Goal: Information Seeking & Learning: Learn about a topic

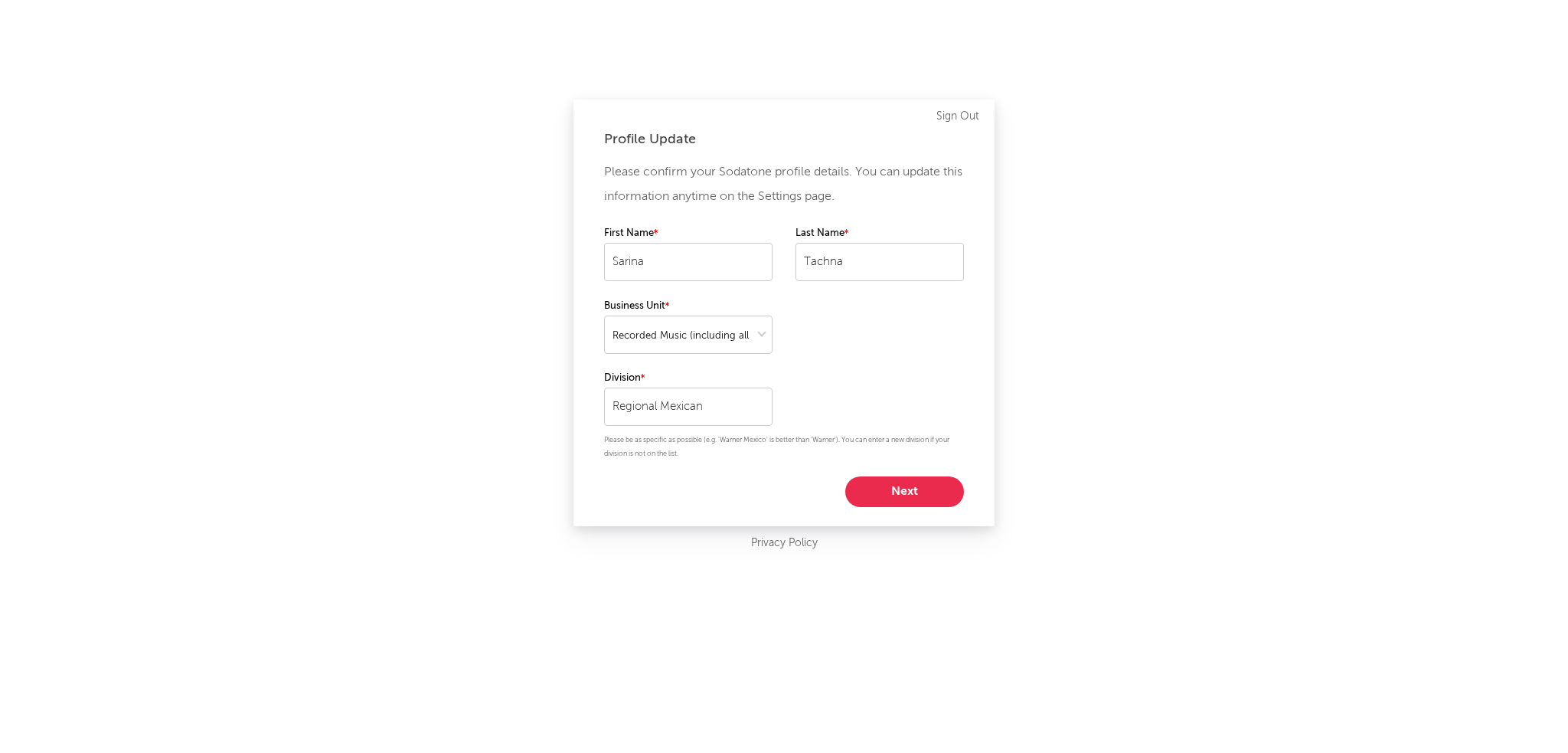
select select "recorded_music"
click at [740, 329] on select at bounding box center [688, 335] width 168 height 39
click at [797, 332] on div "Please confirm your Sodatone profile details. You can update this information a…" at bounding box center [784, 334] width 360 height 347
click at [929, 496] on button "Next" at bounding box center [904, 491] width 119 height 31
select select "marketing"
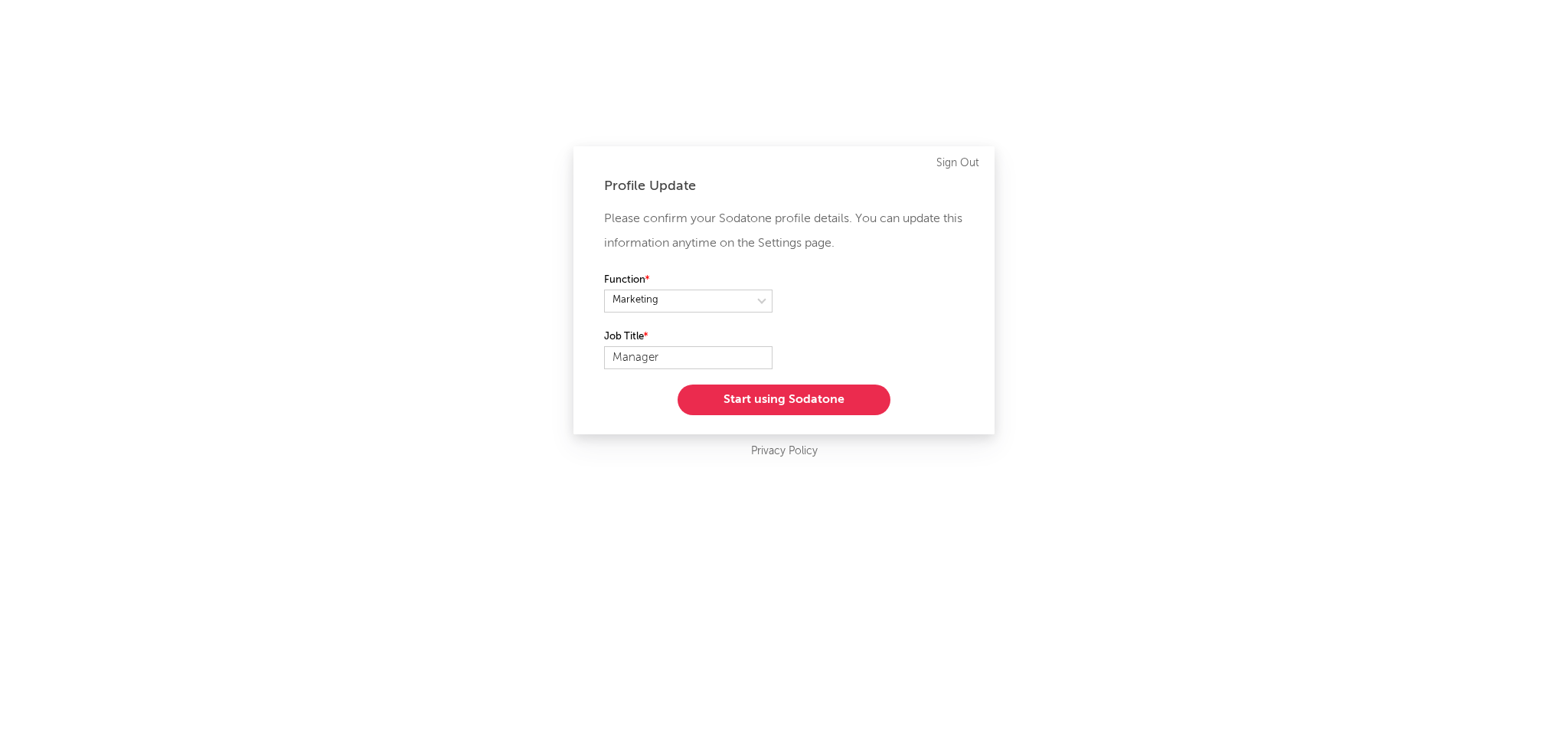
click at [790, 397] on button "Start using Sodatone" at bounding box center [784, 400] width 213 height 31
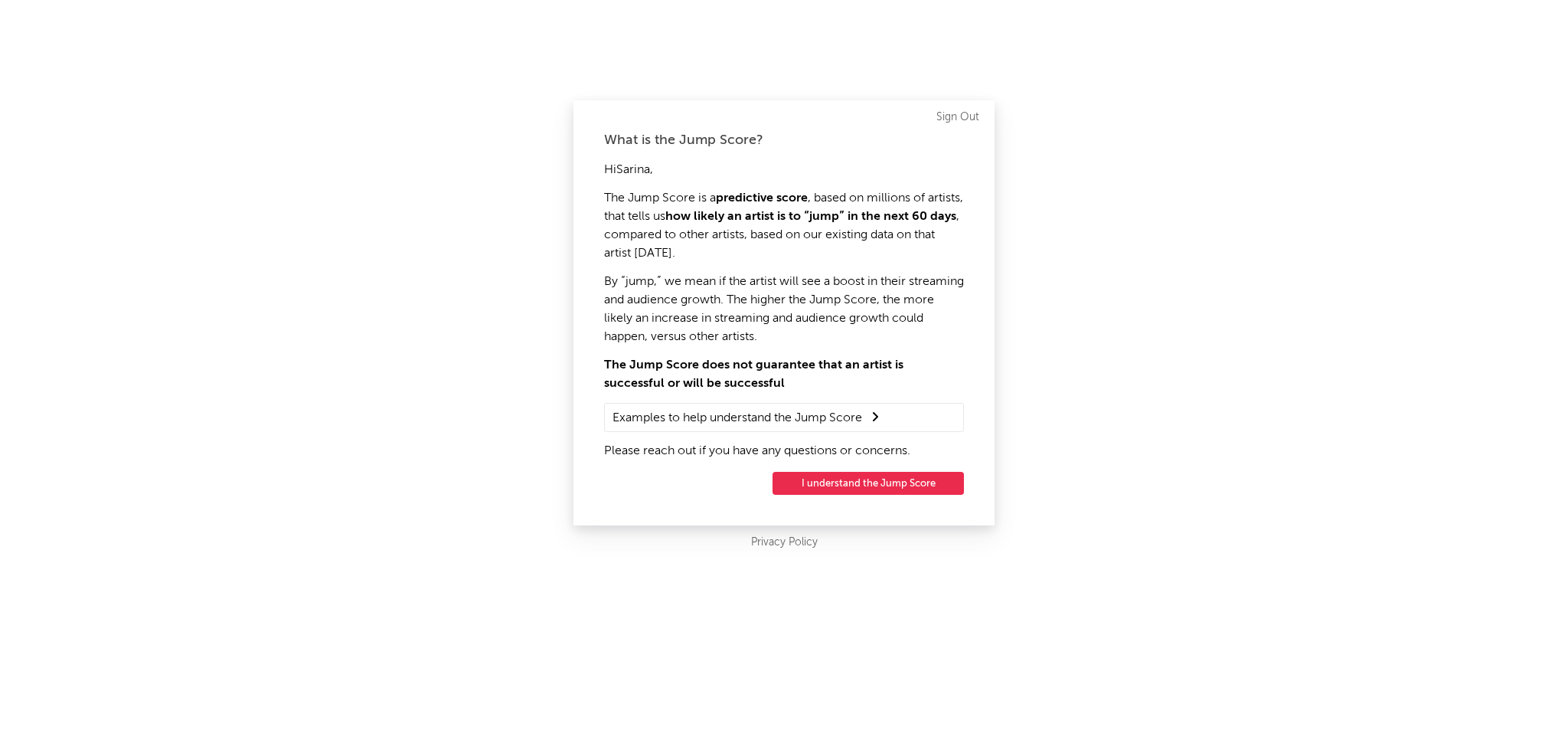
click at [791, 474] on button "I understand the Jump Score" at bounding box center [868, 483] width 191 height 23
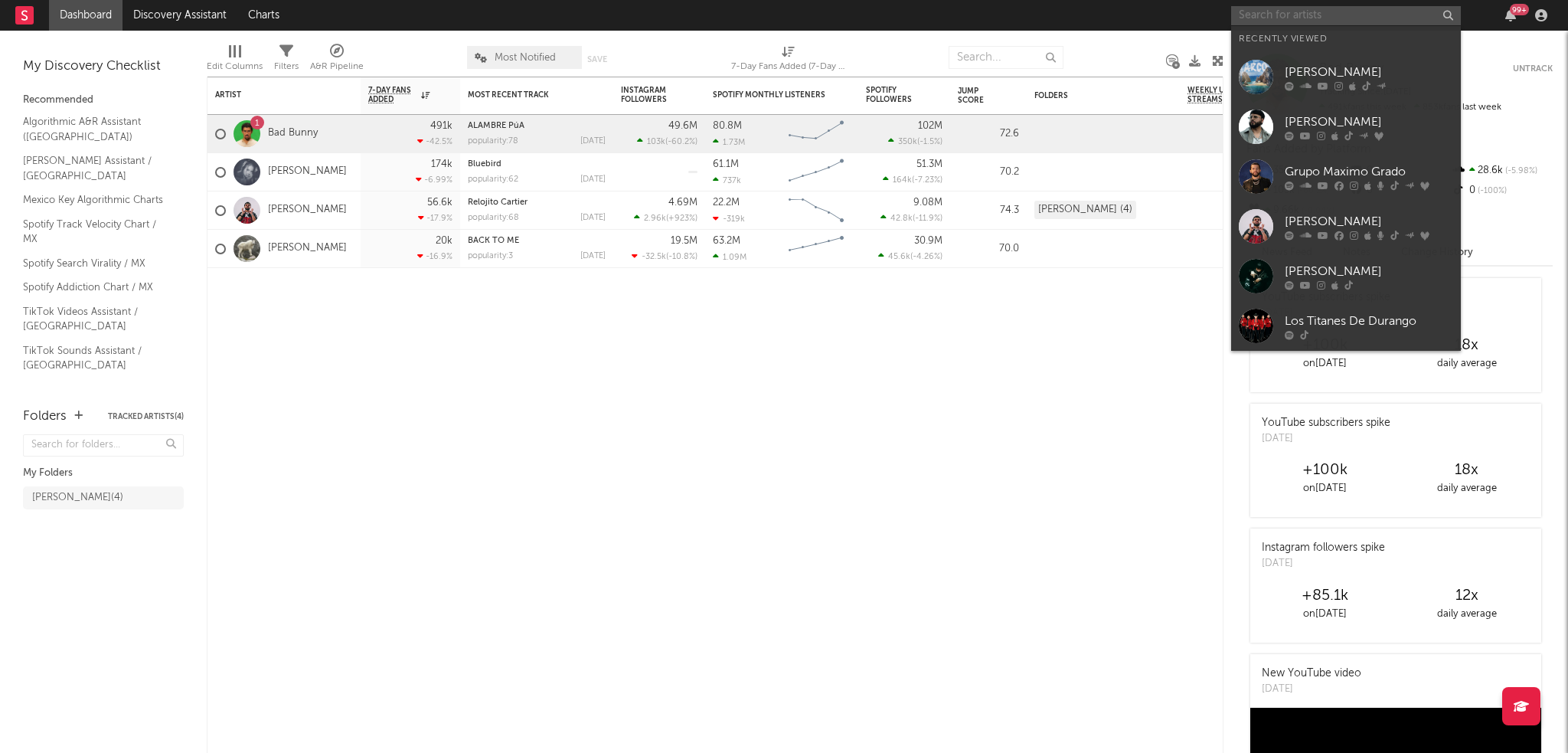
click at [1390, 23] on input "text" at bounding box center [1346, 15] width 230 height 19
type input "n"
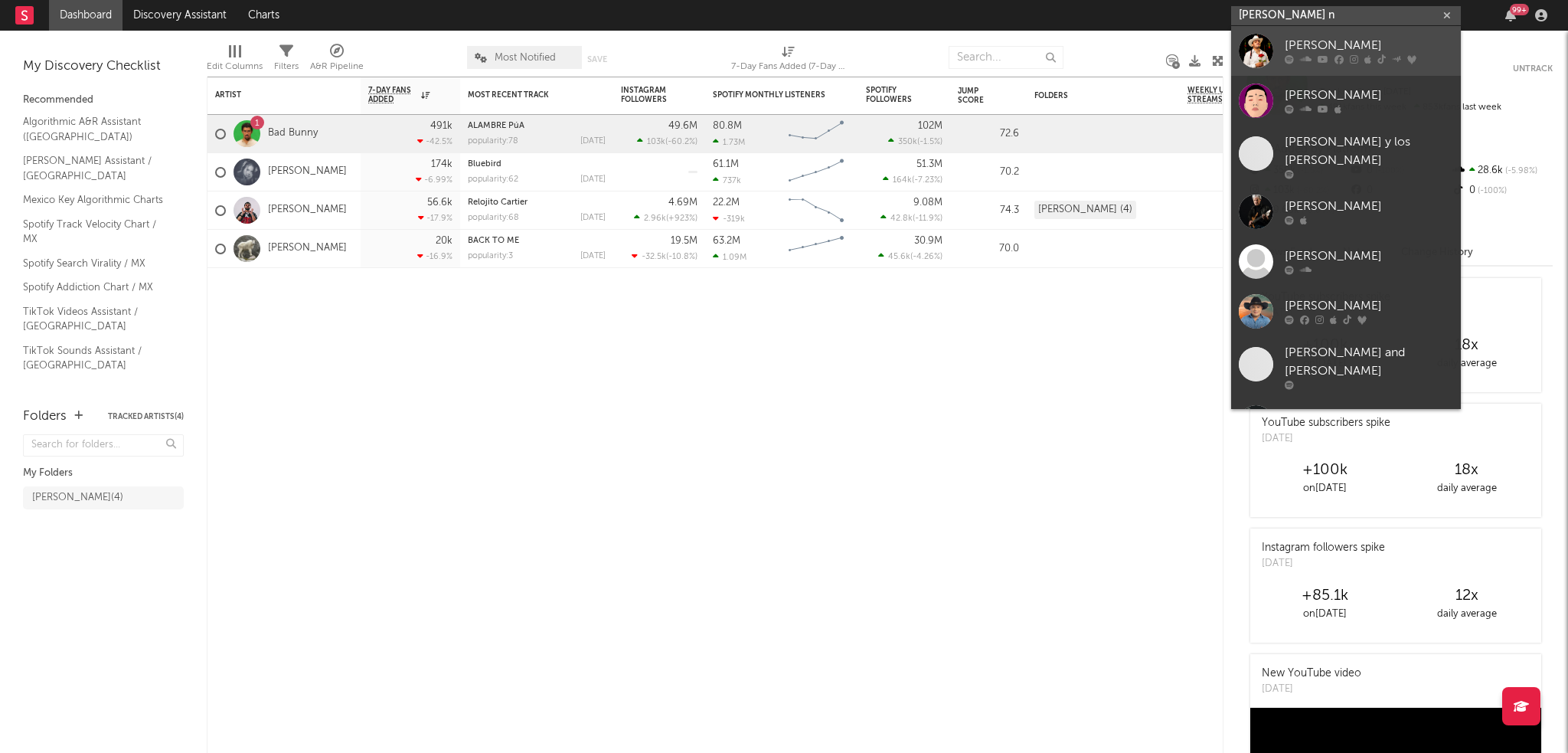
type input "[PERSON_NAME] n"
click at [1283, 38] on link "[PERSON_NAME]" at bounding box center [1346, 50] width 230 height 49
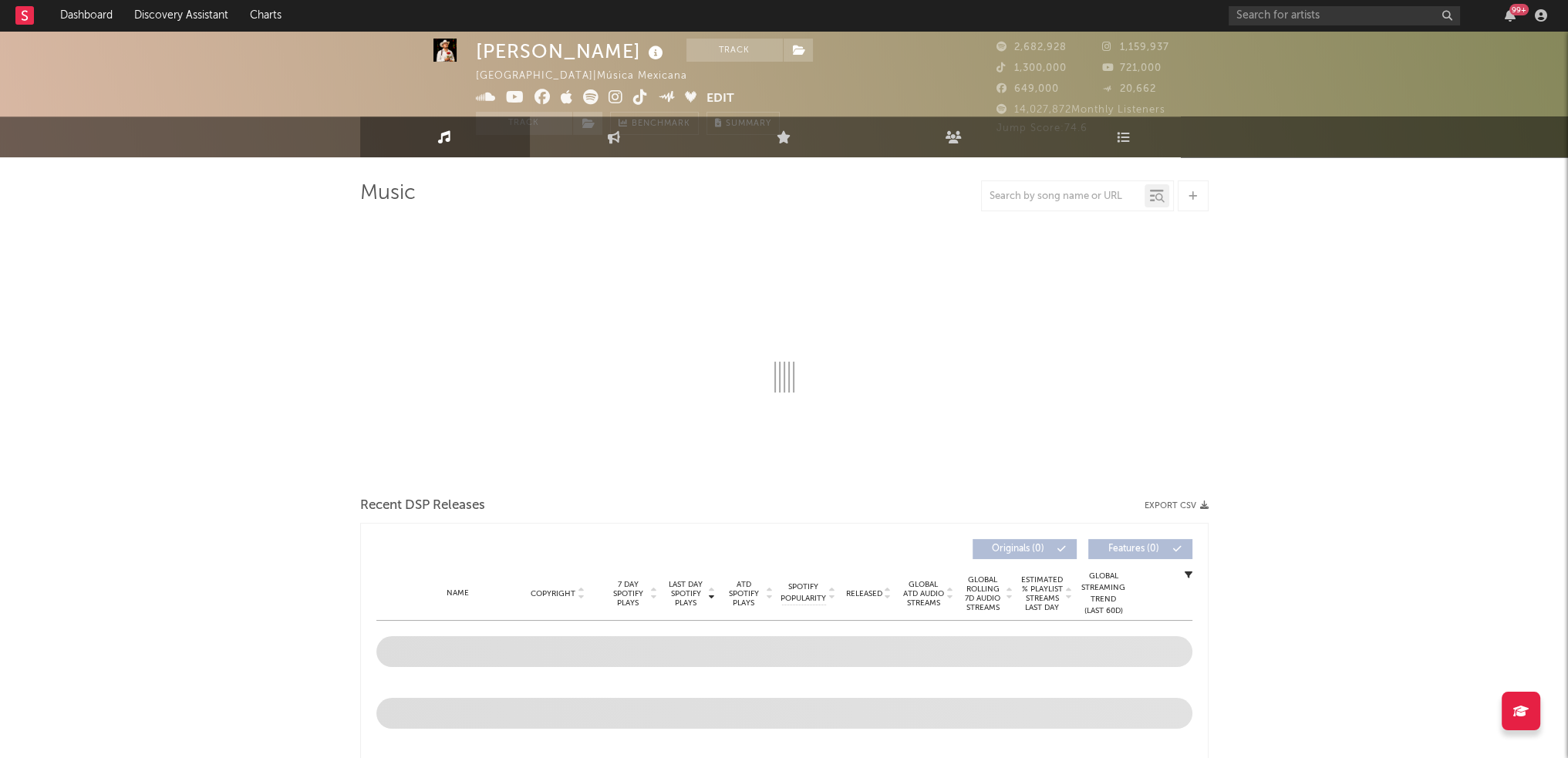
select select "6m"
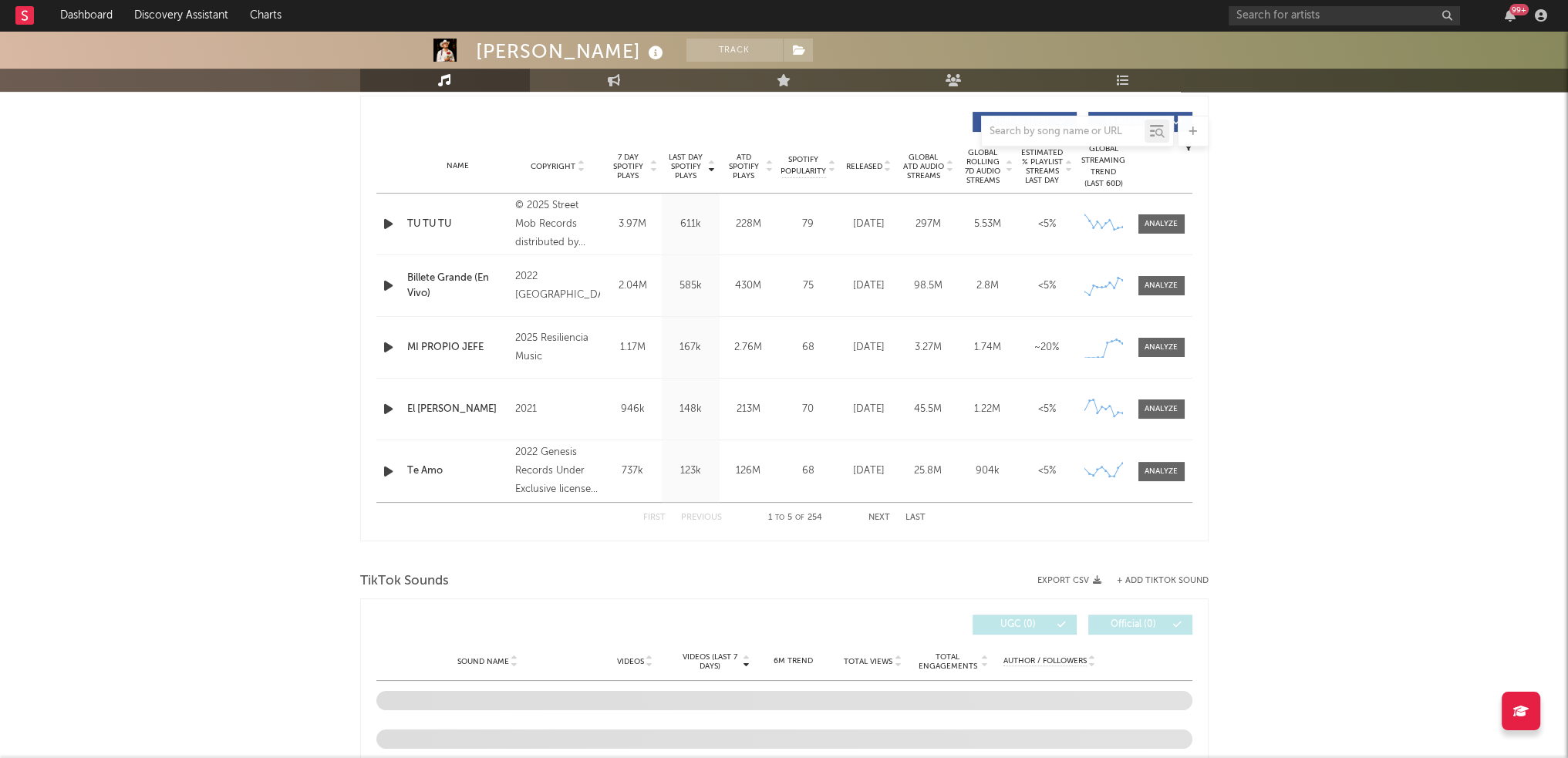
scroll to position [539, 0]
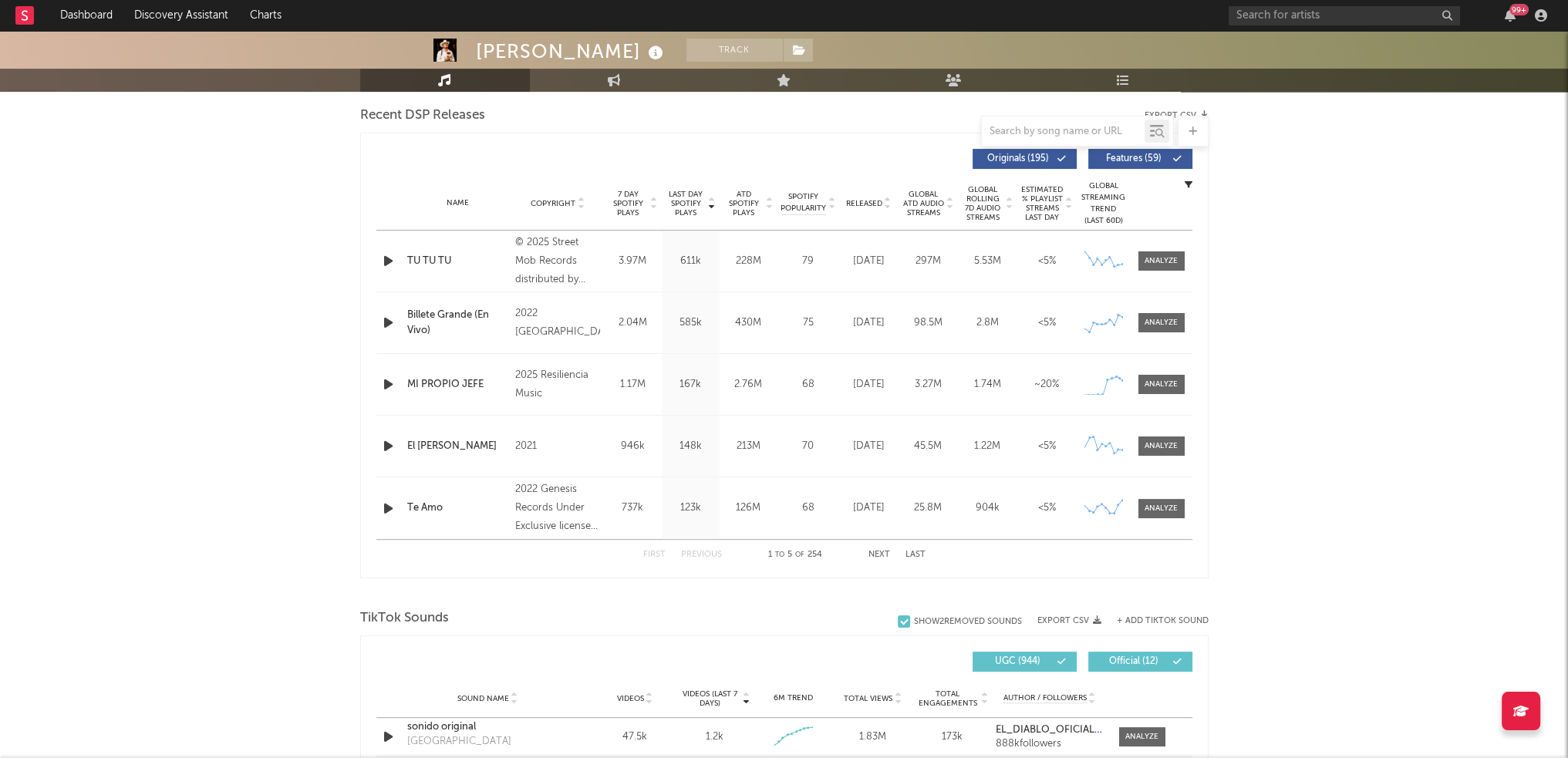
click at [1050, 138] on div at bounding box center [1063, 131] width 163 height 19
click at [1034, 129] on input "text" at bounding box center [1063, 132] width 163 height 13
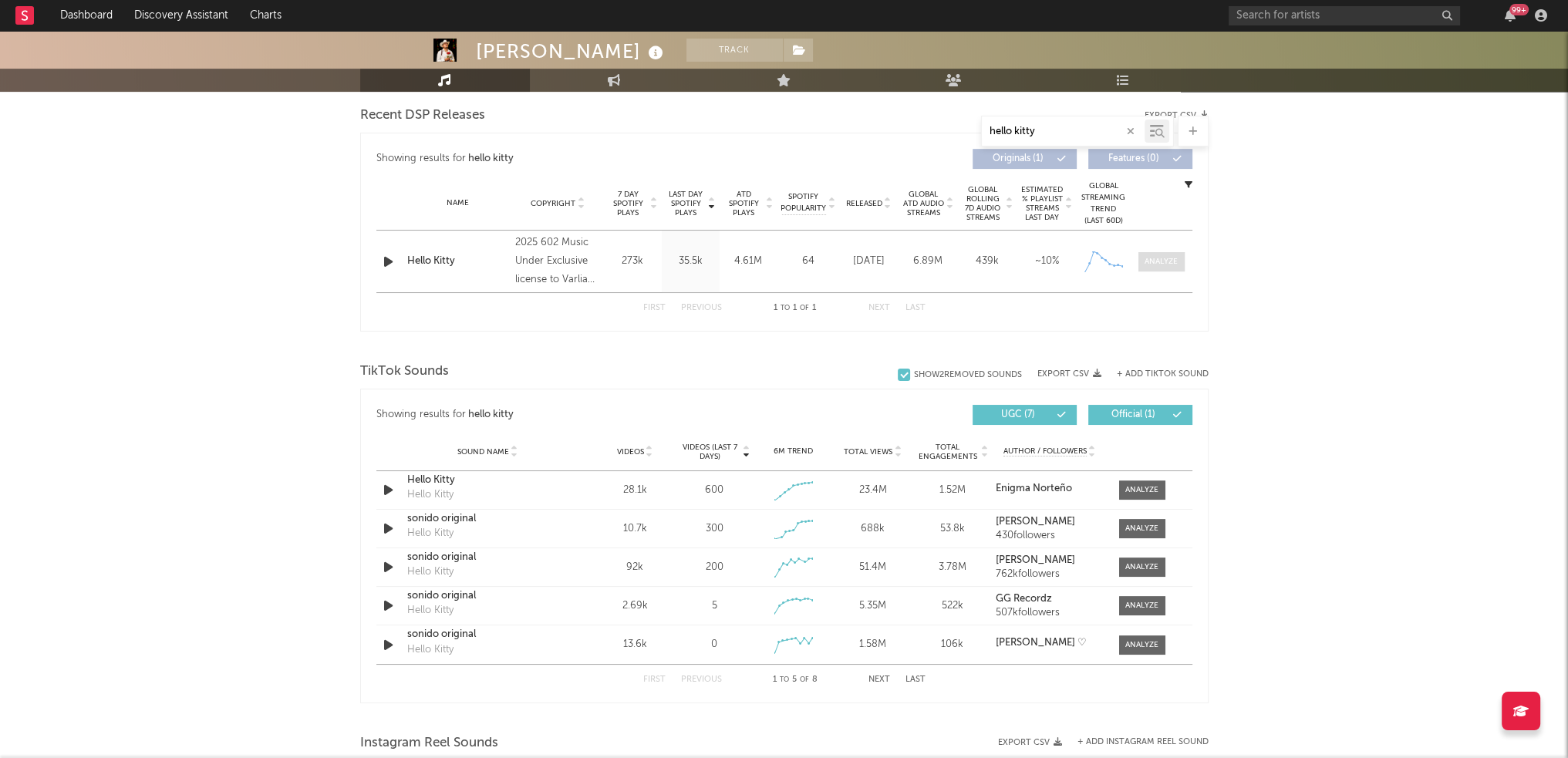
type input "hello kitty"
click at [1153, 252] on span at bounding box center [1161, 262] width 46 height 19
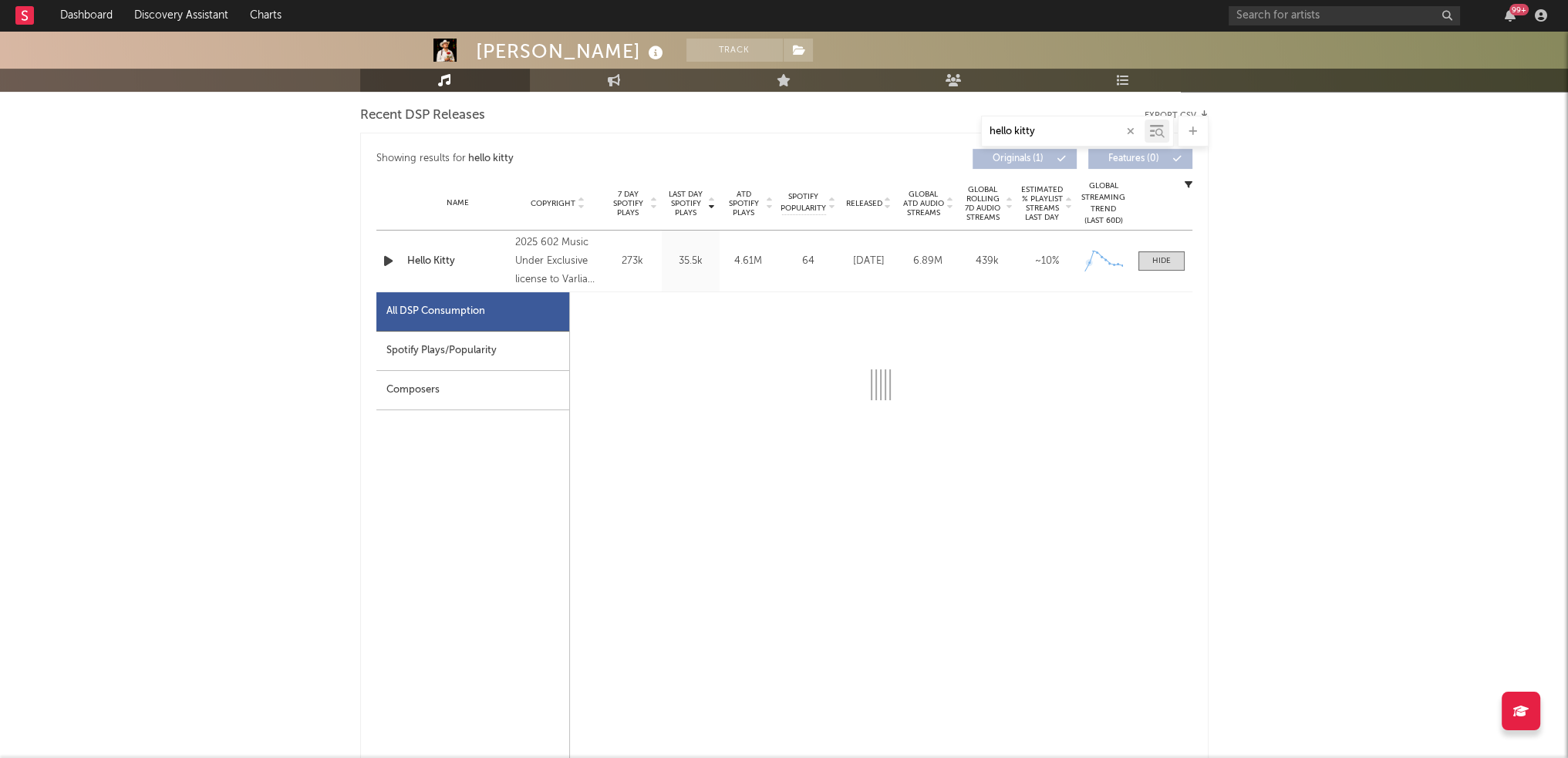
select select "1w"
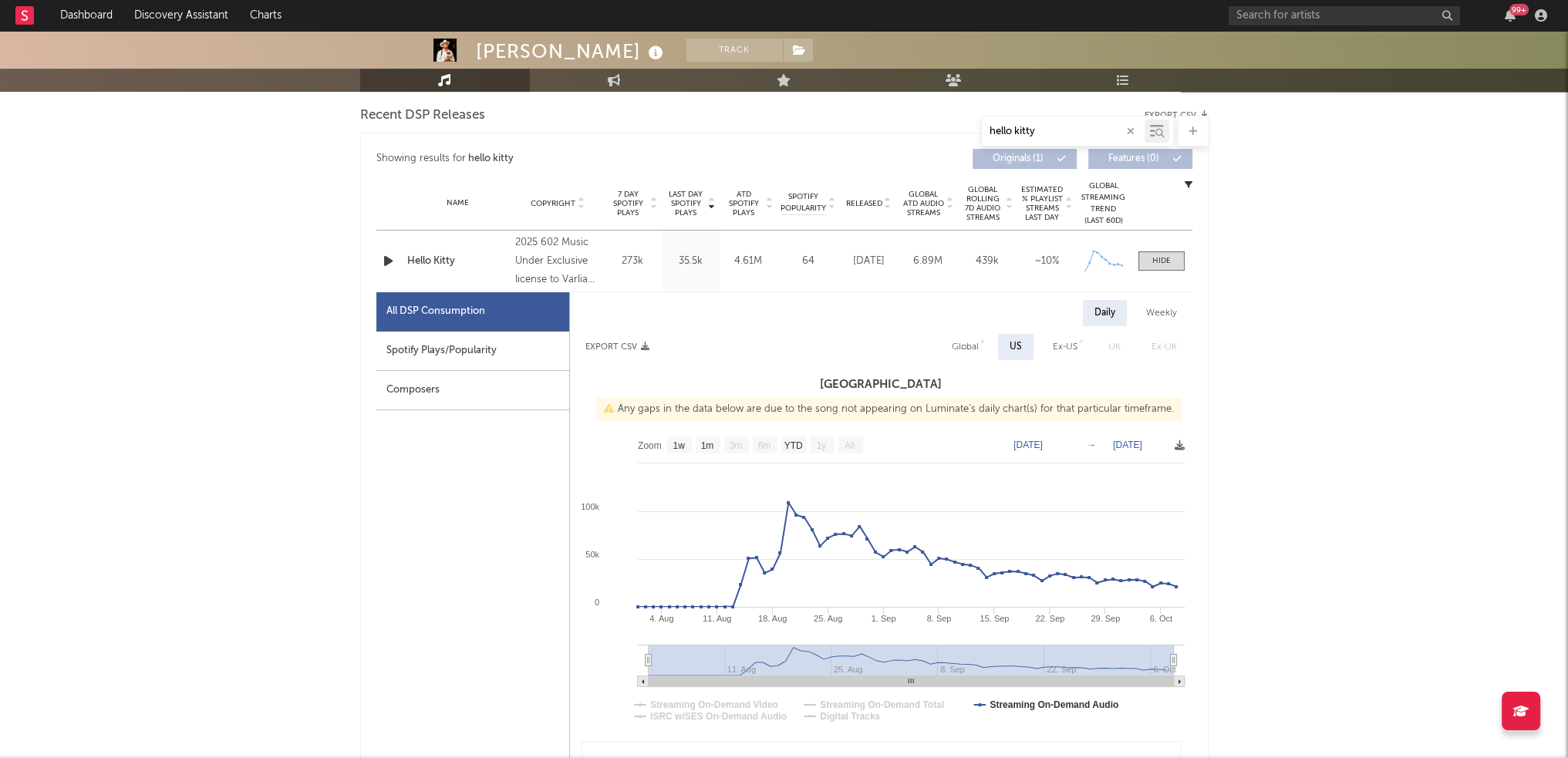
click at [485, 354] on div "Spotify Plays/Popularity" at bounding box center [473, 351] width 193 height 40
select select "1w"
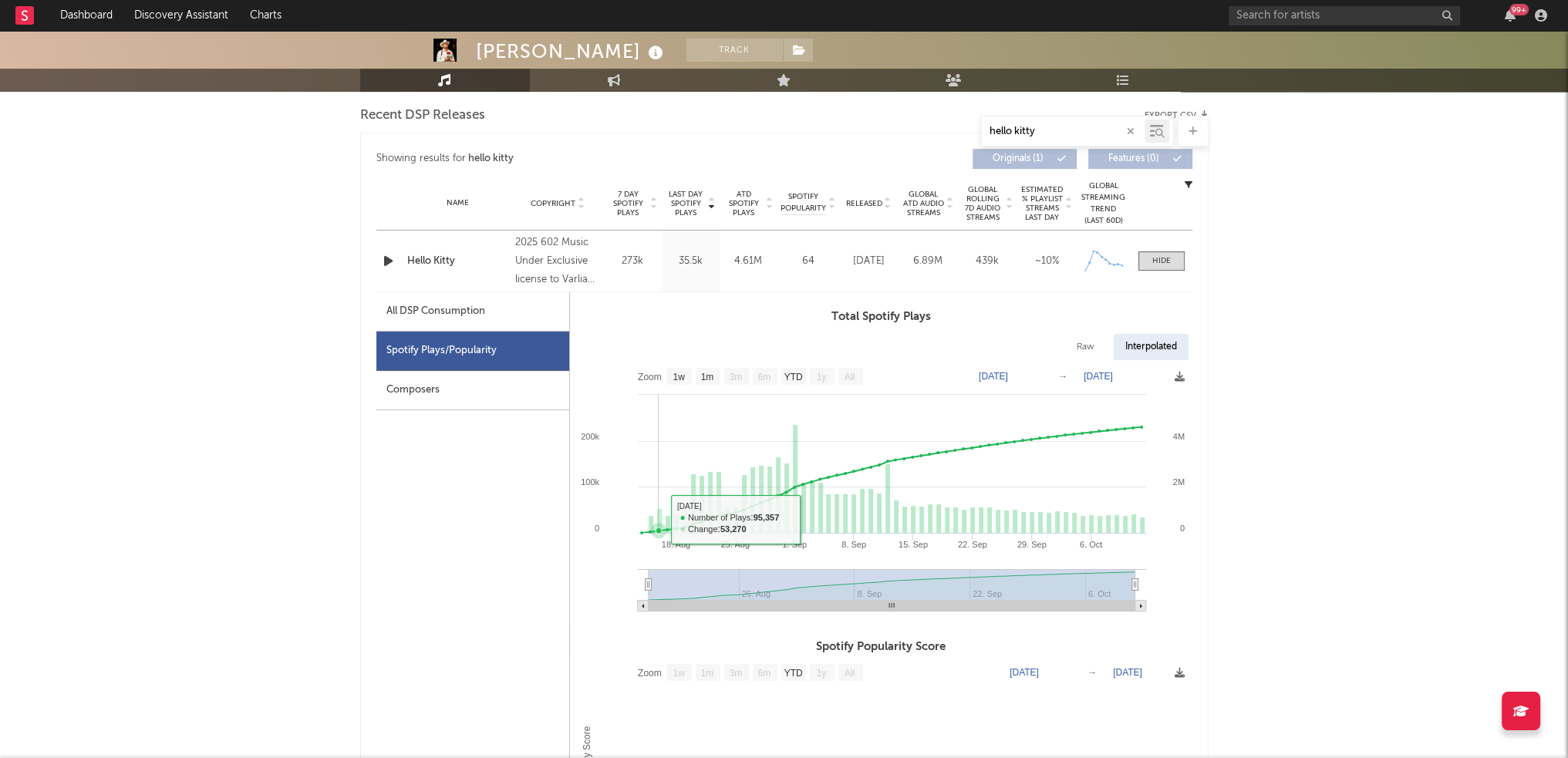
click at [657, 520] on rect at bounding box center [659, 521] width 4 height 24
click at [546, 298] on div "All DSP Consumption" at bounding box center [473, 311] width 193 height 40
select select "1w"
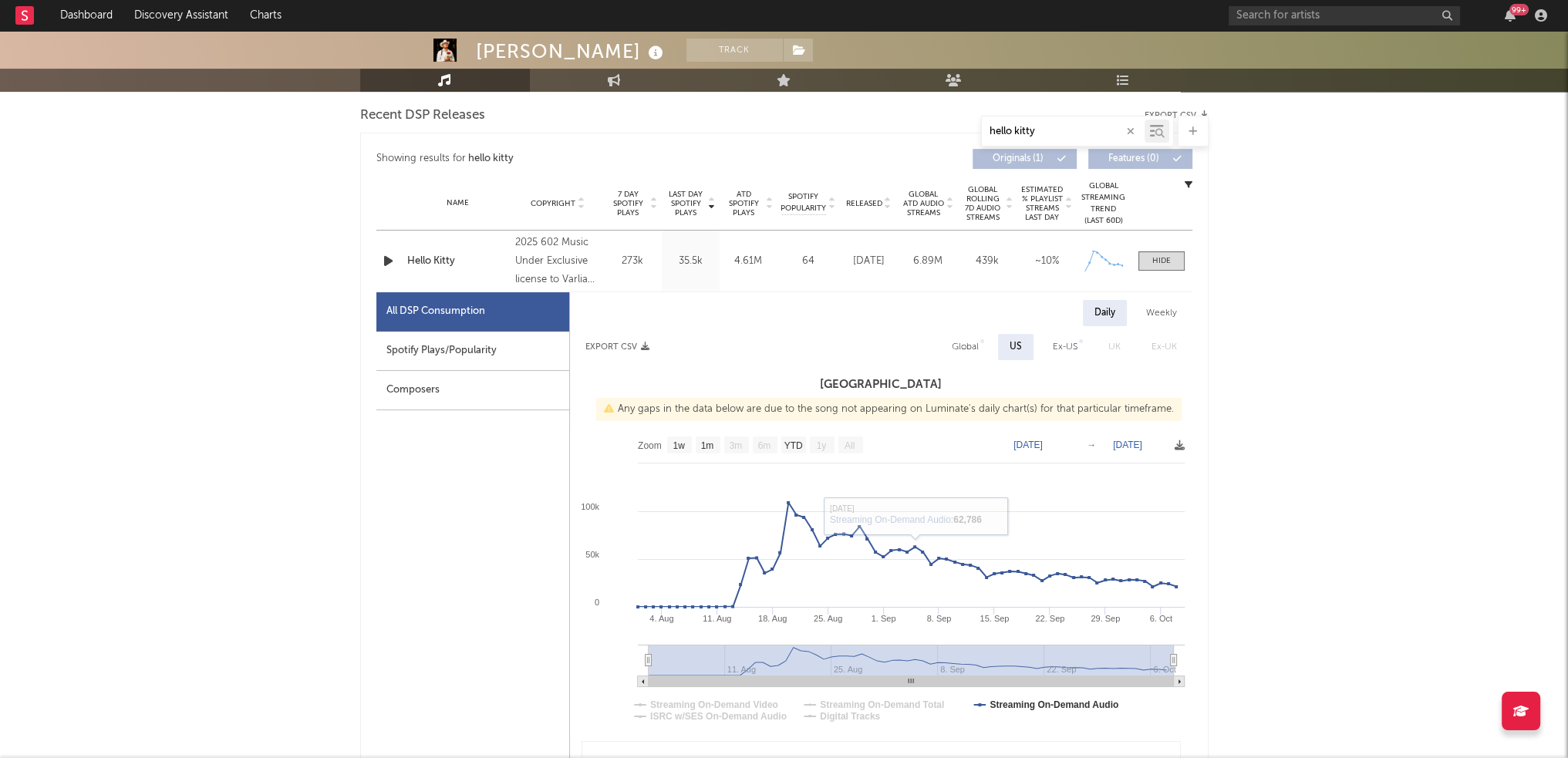
click at [841, 381] on h3 "[GEOGRAPHIC_DATA]" at bounding box center [881, 385] width 622 height 19
click at [982, 352] on div "Global" at bounding box center [964, 347] width 50 height 26
select select "1w"
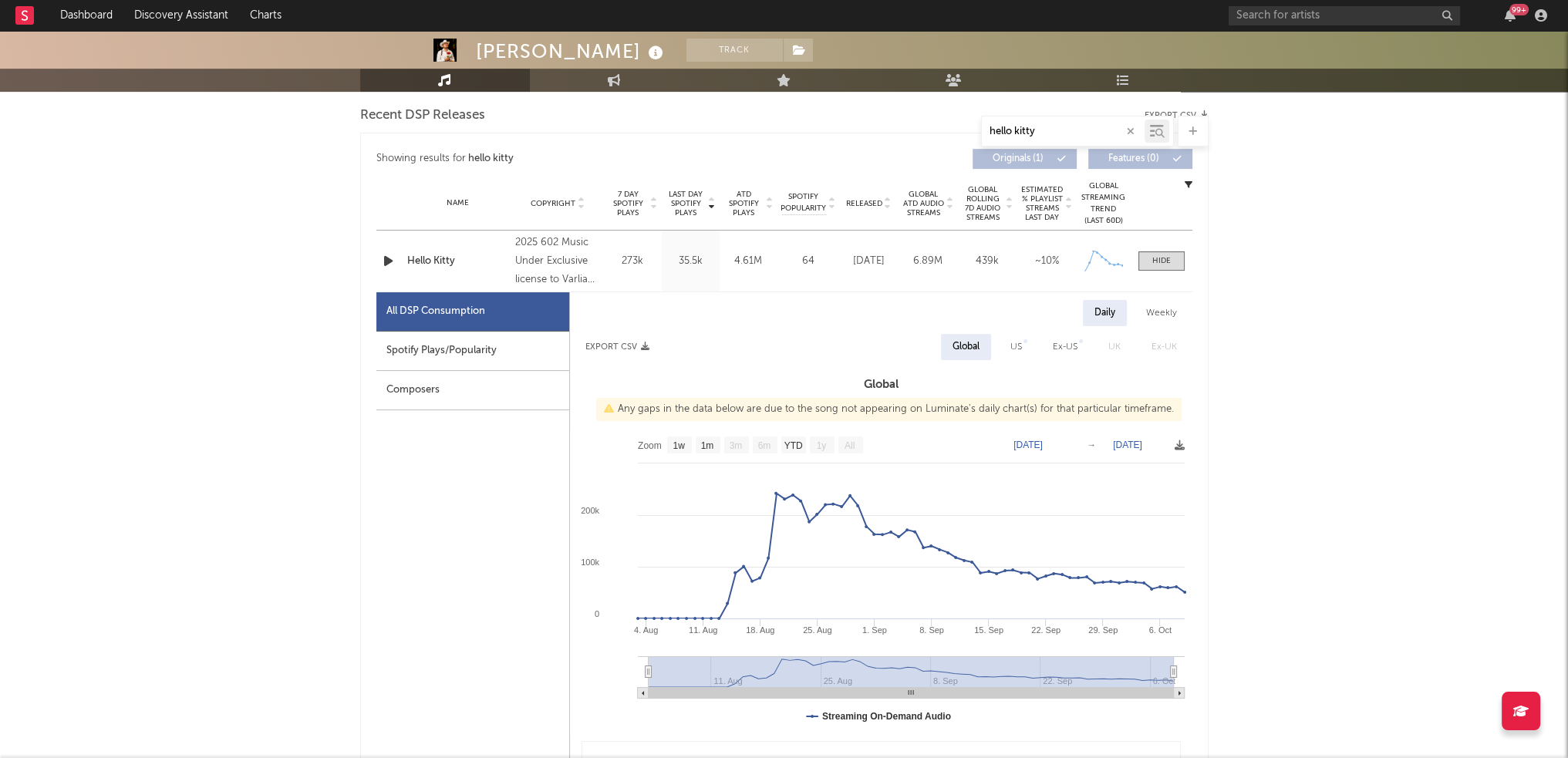
click at [1066, 349] on div "Ex-US" at bounding box center [1065, 347] width 24 height 19
select select "1w"
click at [970, 352] on div "Global" at bounding box center [963, 347] width 27 height 19
select select "1w"
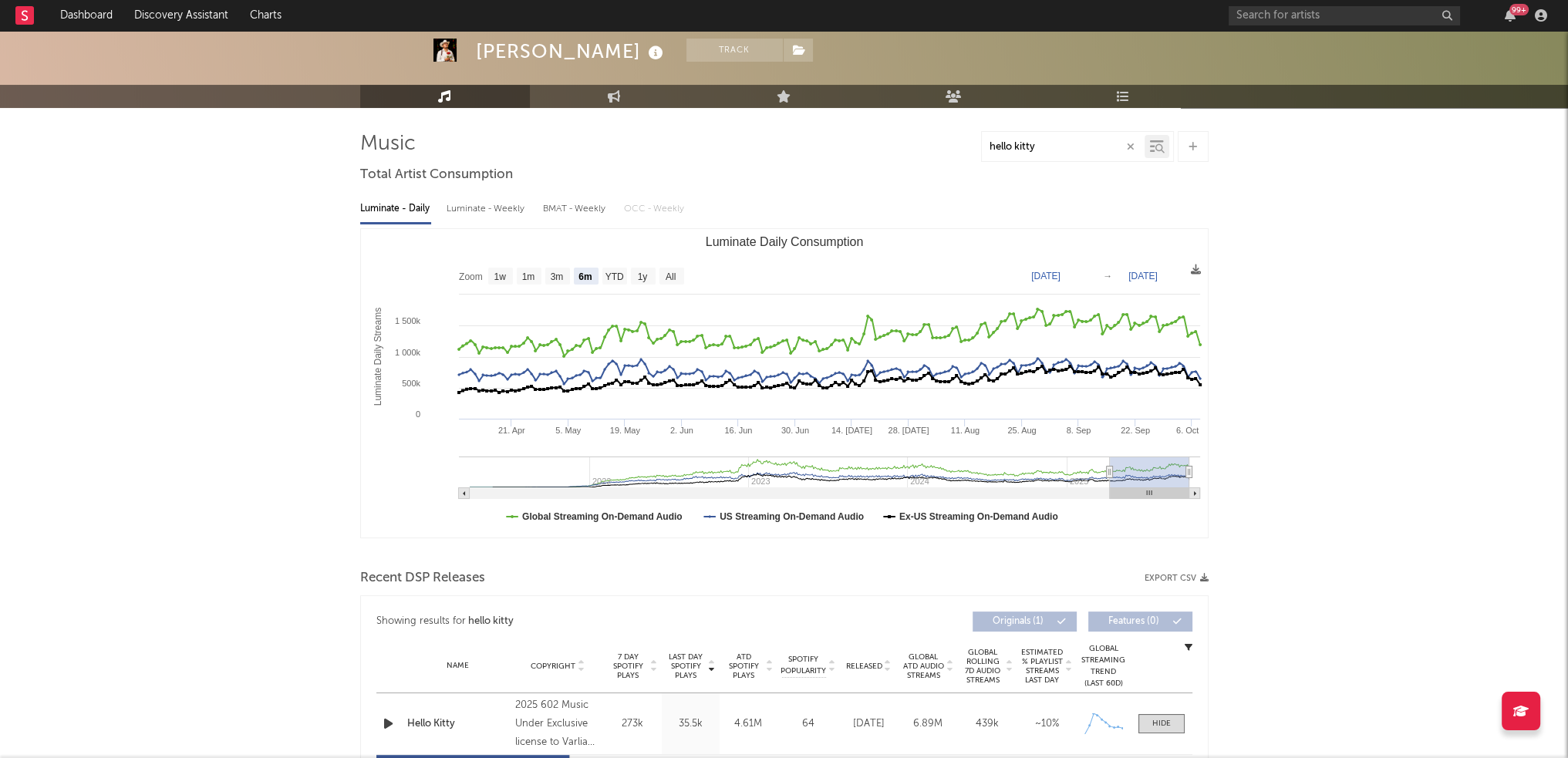
scroll to position [0, 0]
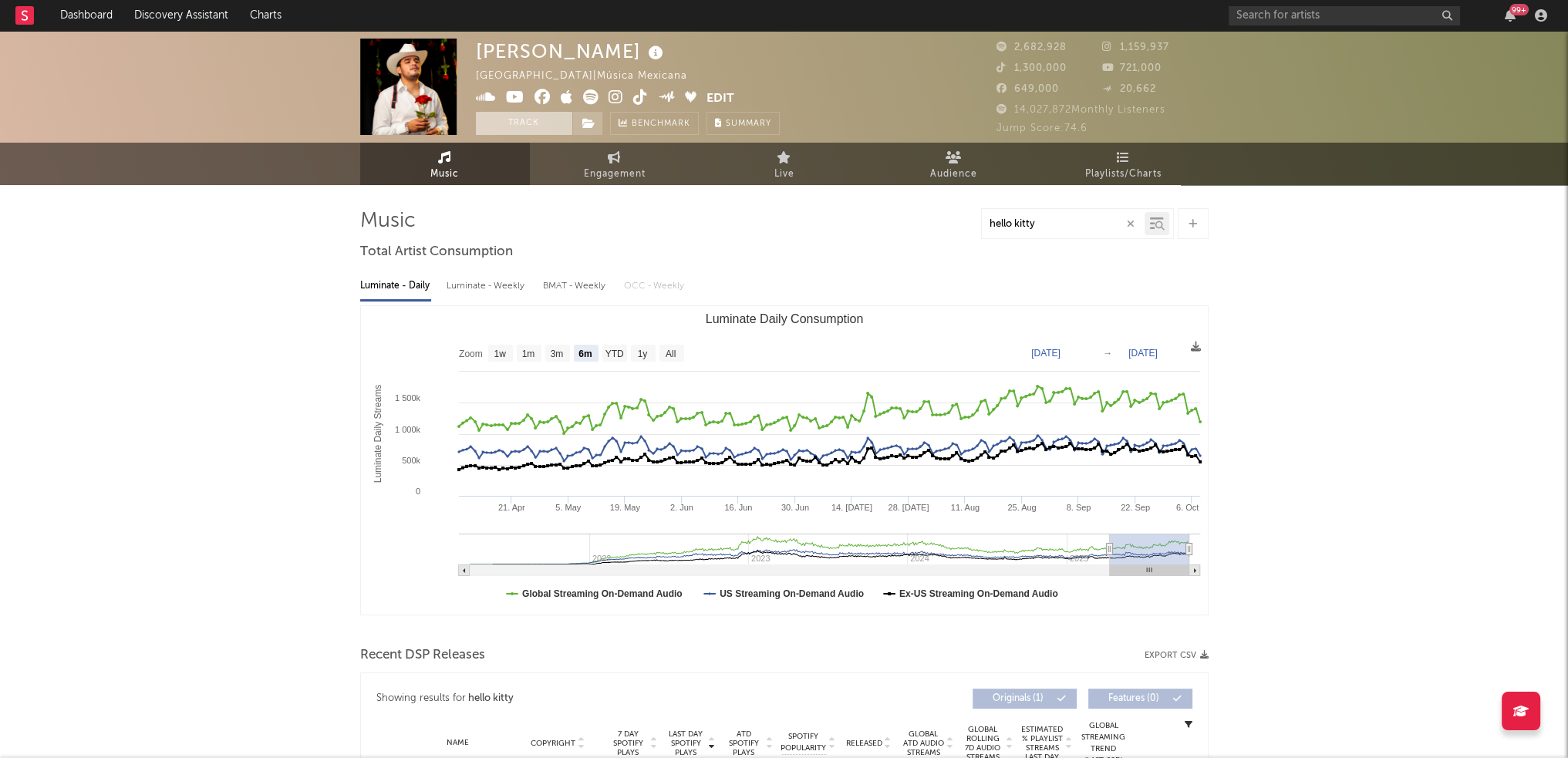
click at [534, 116] on button "Track" at bounding box center [524, 122] width 96 height 23
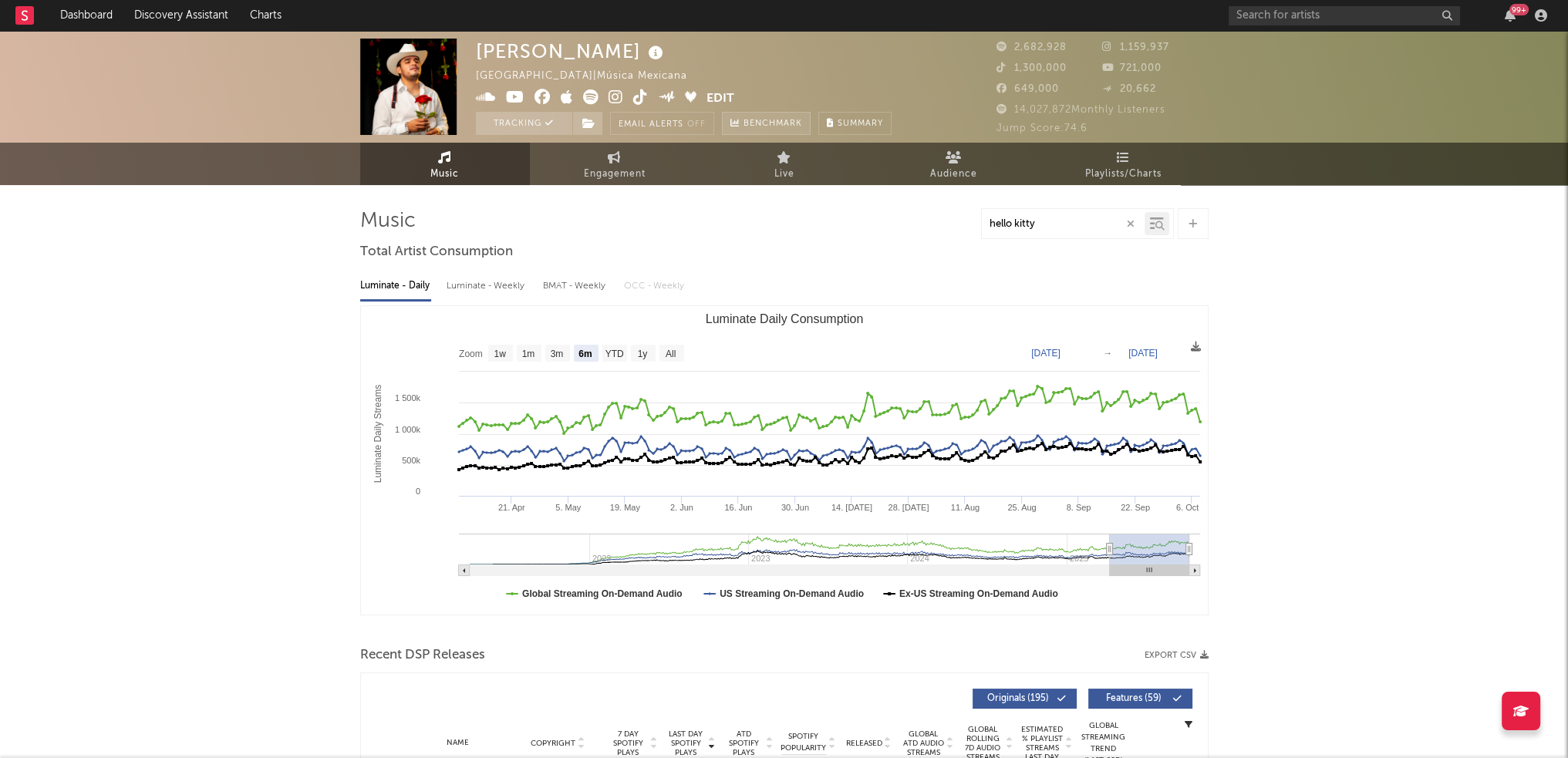
select select "6m"
click at [613, 169] on span "Engagement" at bounding box center [614, 174] width 62 height 19
select select "1w"
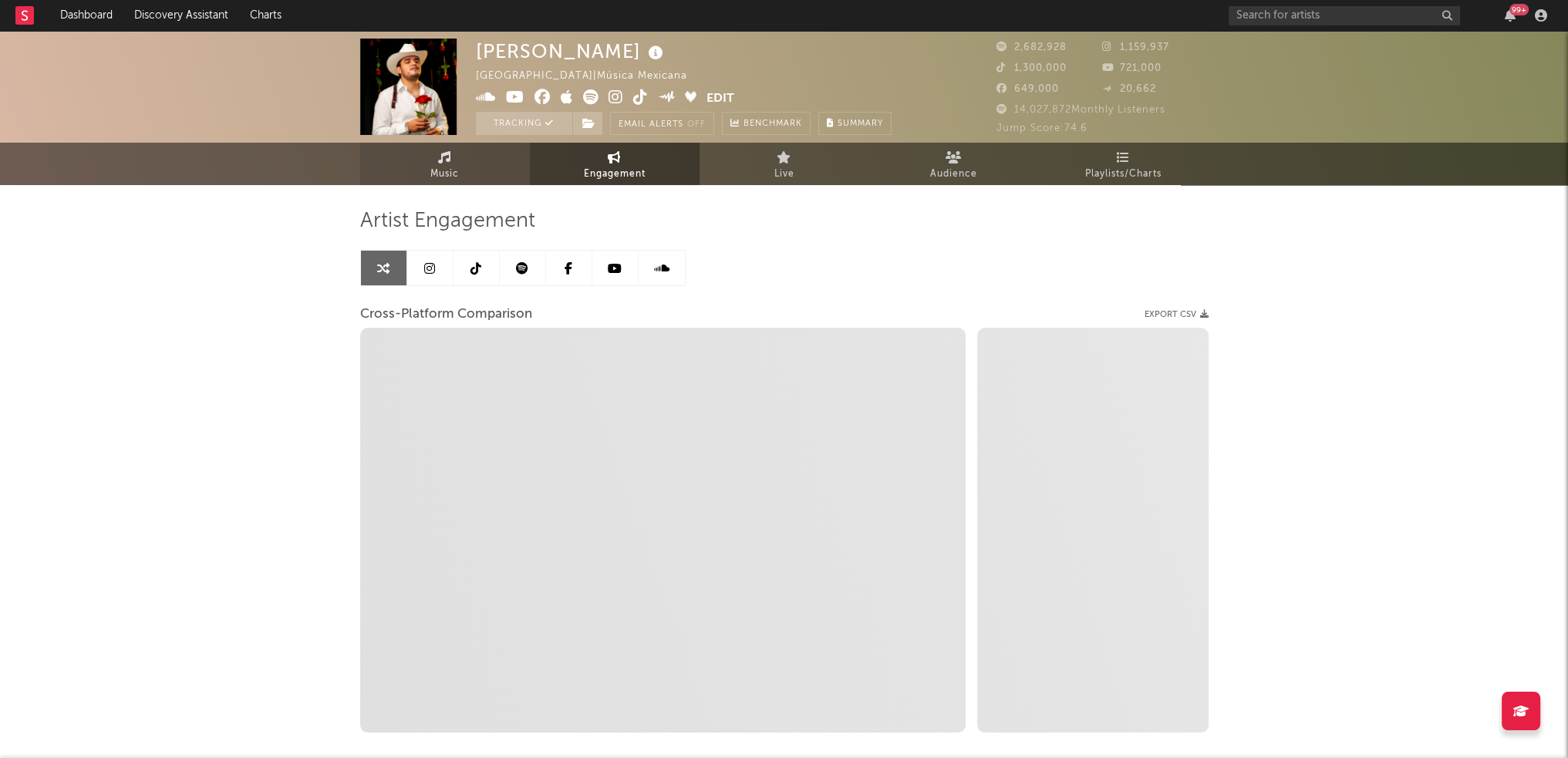
click at [503, 165] on link "Music" at bounding box center [445, 164] width 170 height 42
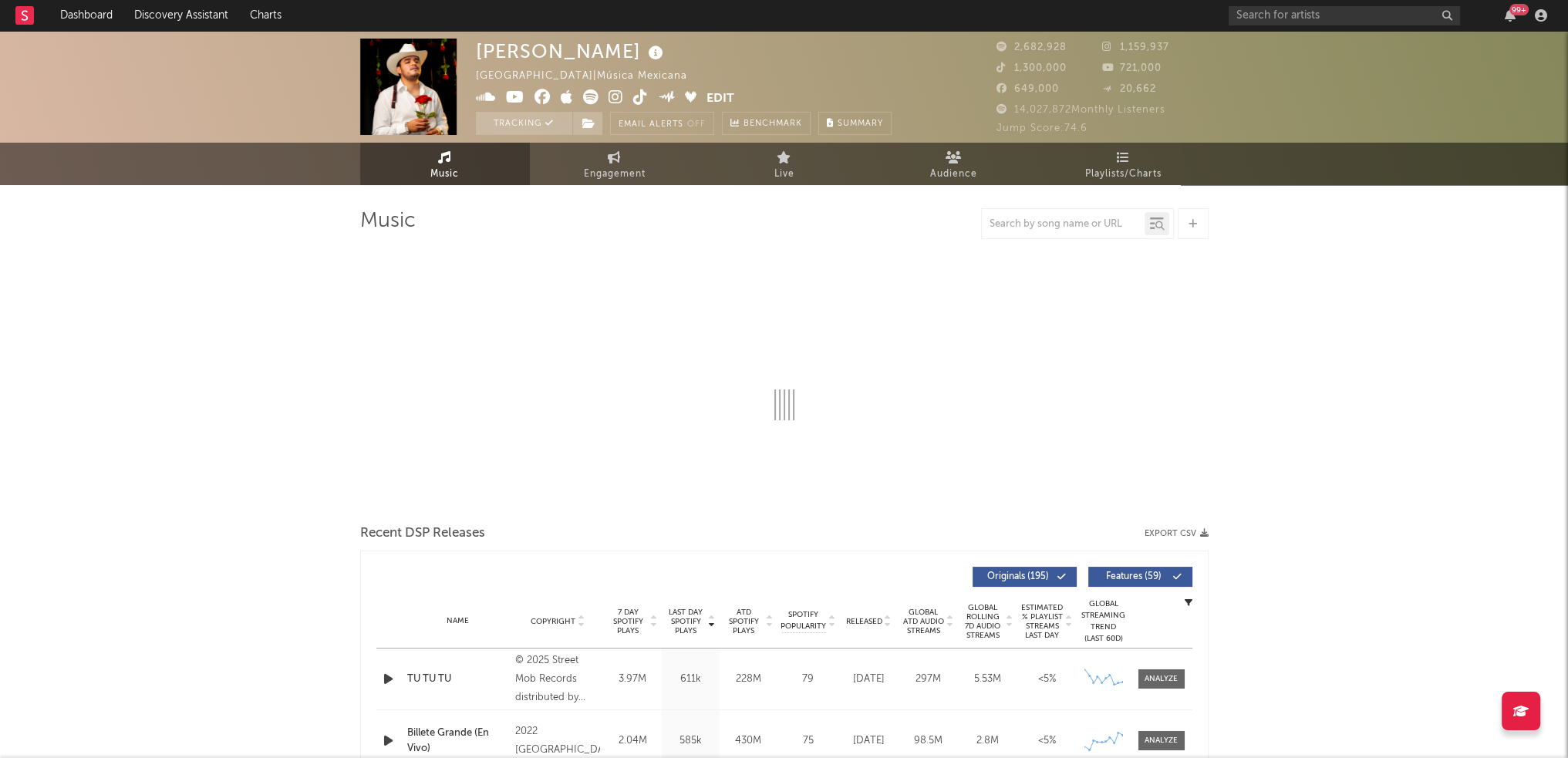
select select "6m"
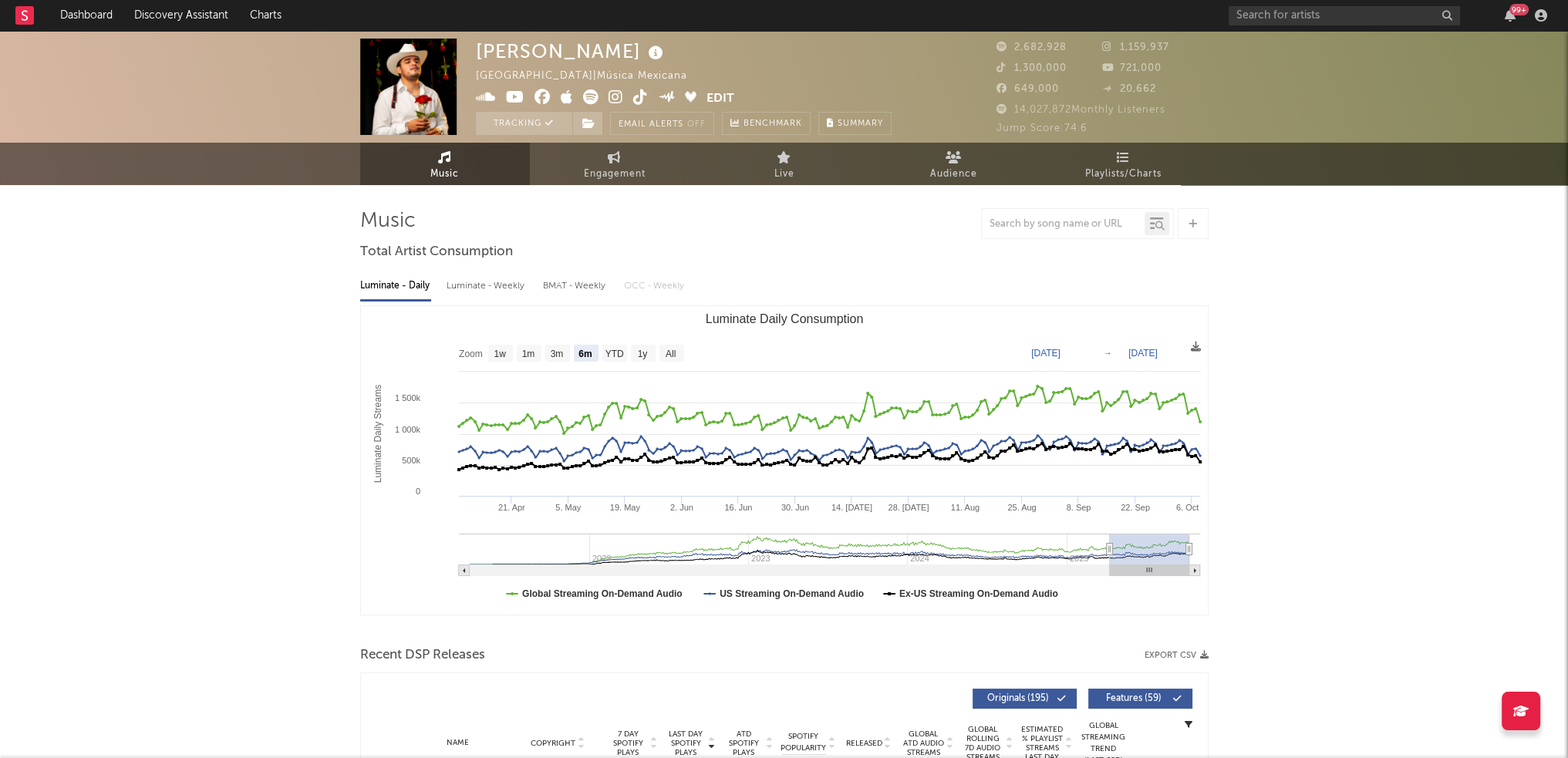
click at [1015, 47] on span "2,682,928" at bounding box center [1031, 47] width 70 height 10
click at [1134, 172] on span "Playlists/Charts" at bounding box center [1123, 174] width 76 height 19
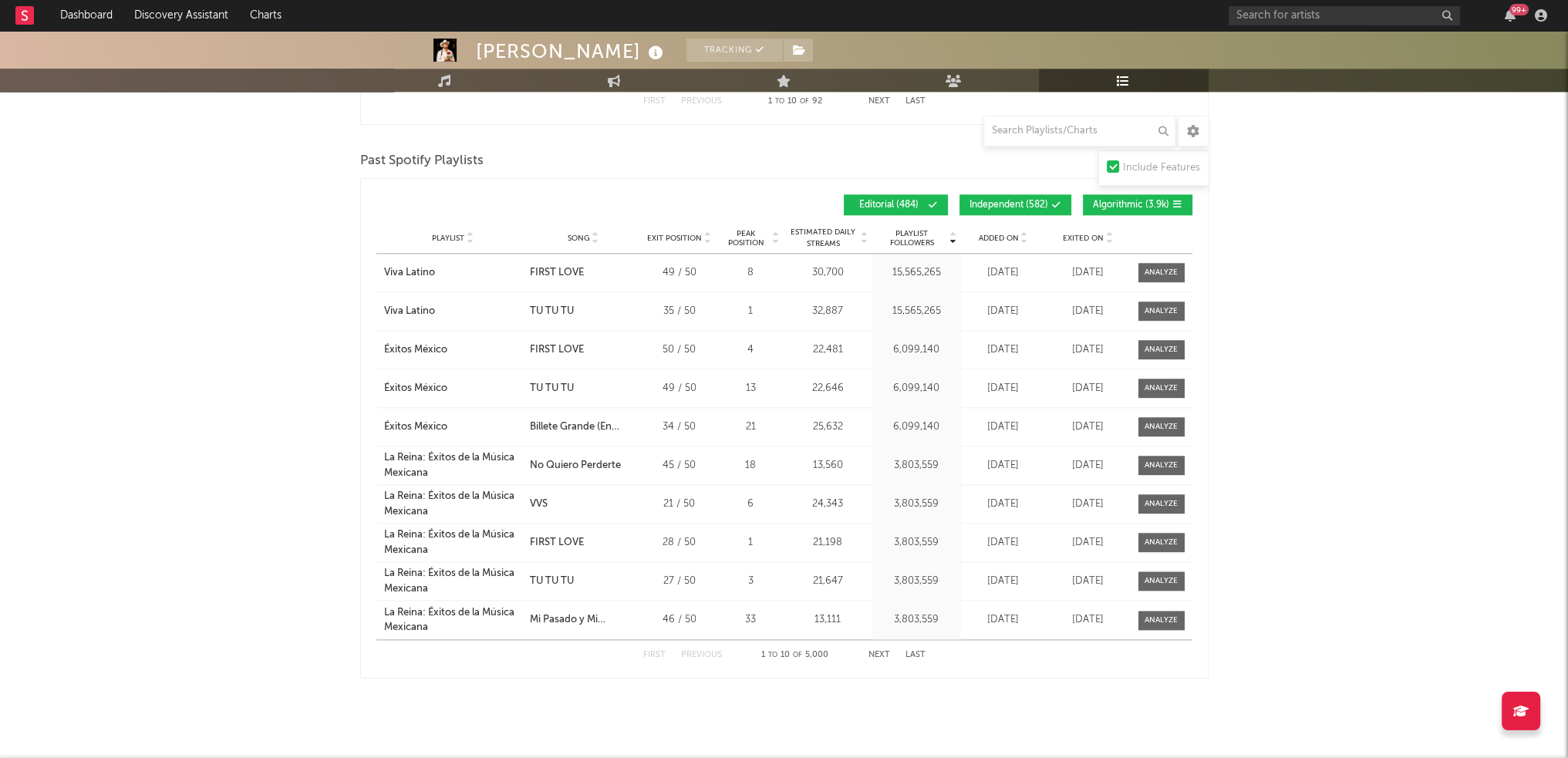
scroll to position [2379, 0]
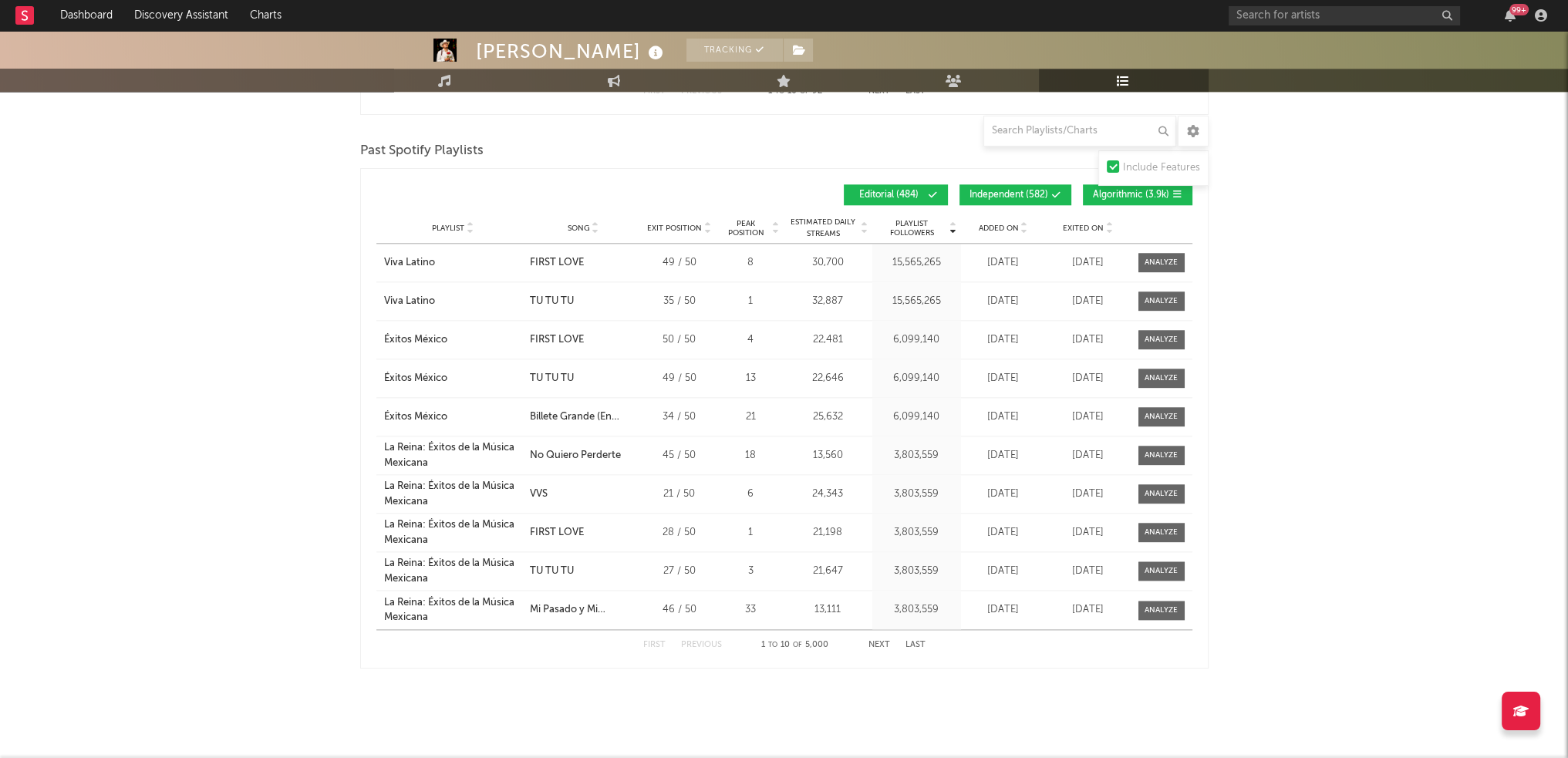
drag, startPoint x: 1447, startPoint y: 209, endPoint x: 1421, endPoint y: 193, distance: 30.5
